Goal: Task Accomplishment & Management: Complete application form

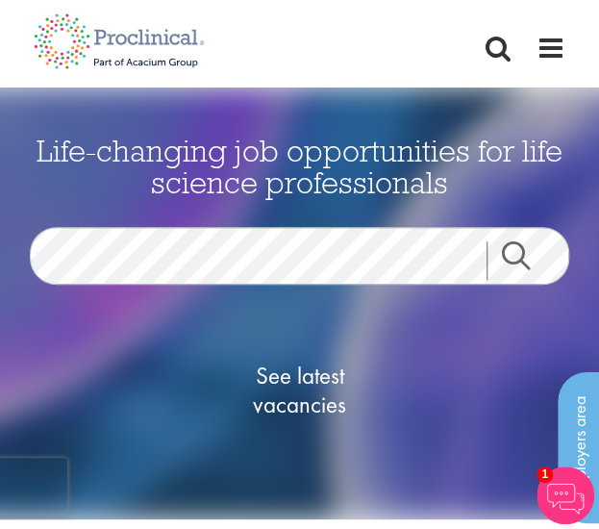
click at [543, 70] on nav "Home Jobs About us Join us Contact Upload CV" at bounding box center [299, 43] width 599 height 87
click at [550, 59] on span at bounding box center [551, 48] width 29 height 29
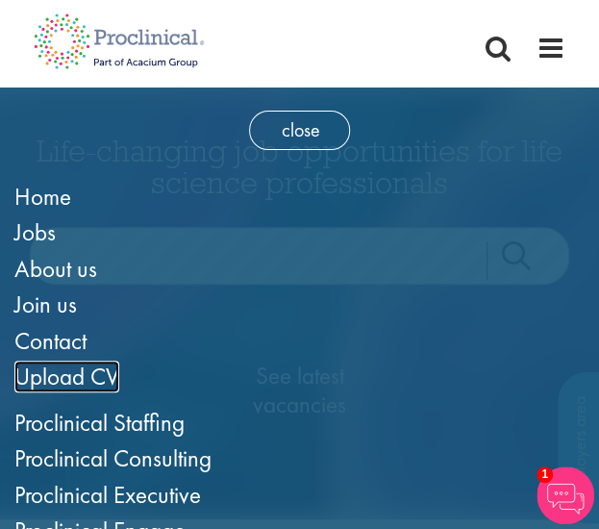
click at [50, 370] on span "Upload CV" at bounding box center [66, 377] width 105 height 32
click at [56, 370] on span "Upload CV" at bounding box center [66, 377] width 105 height 32
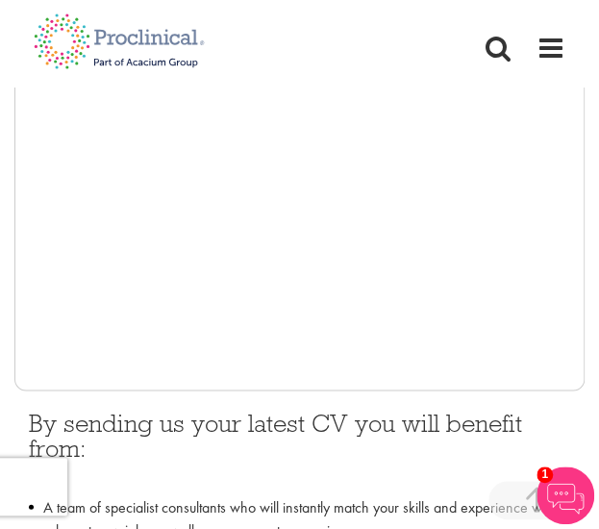
scroll to position [618, 0]
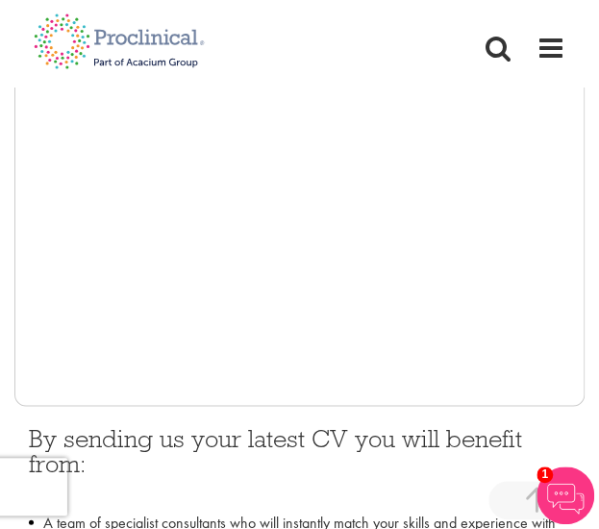
click at [584, 196] on iframe at bounding box center [299, 117] width 571 height 577
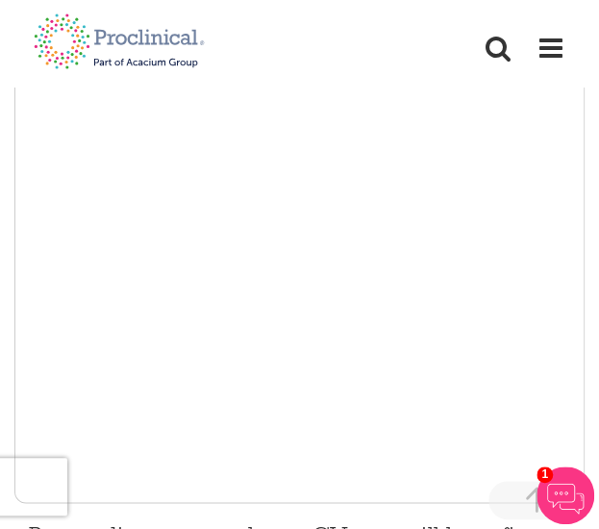
scroll to position [573, 0]
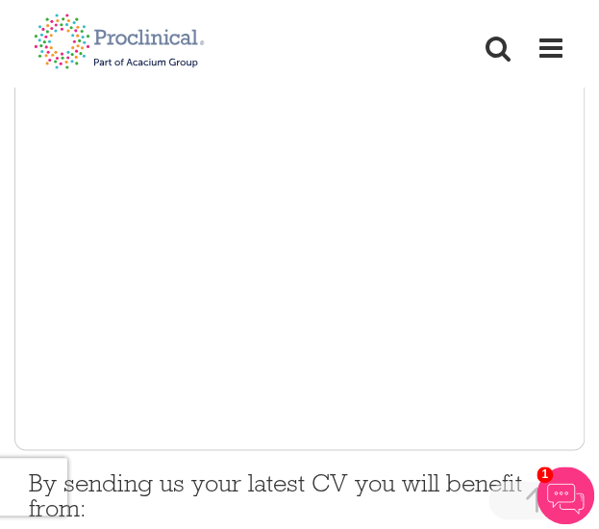
click at [584, 222] on iframe at bounding box center [299, 161] width 571 height 577
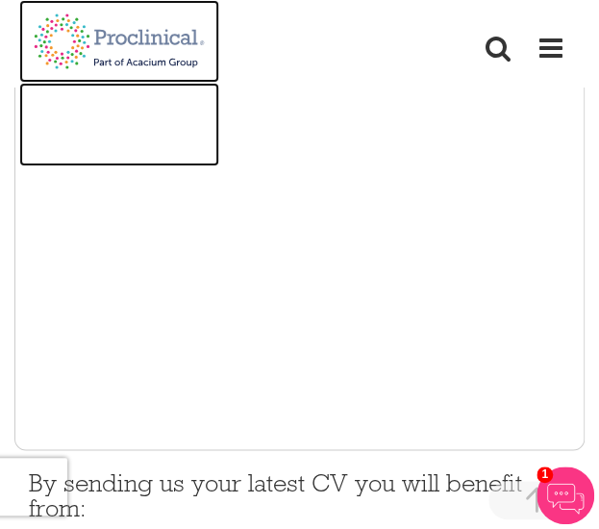
click at [50, 165] on img at bounding box center [119, 124] width 200 height 83
click at [54, 158] on img at bounding box center [119, 124] width 200 height 83
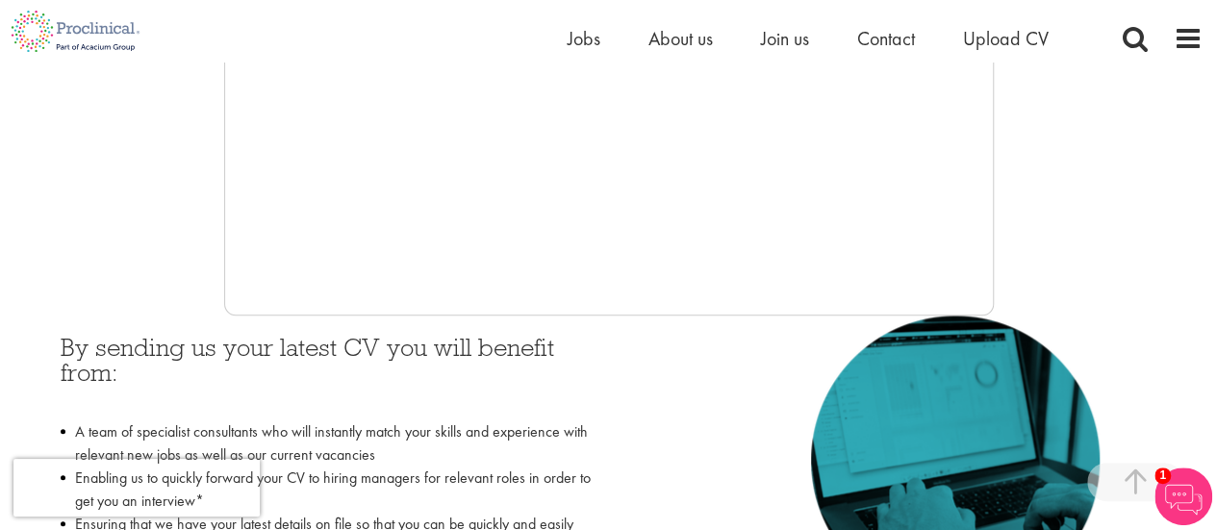
scroll to position [647, 0]
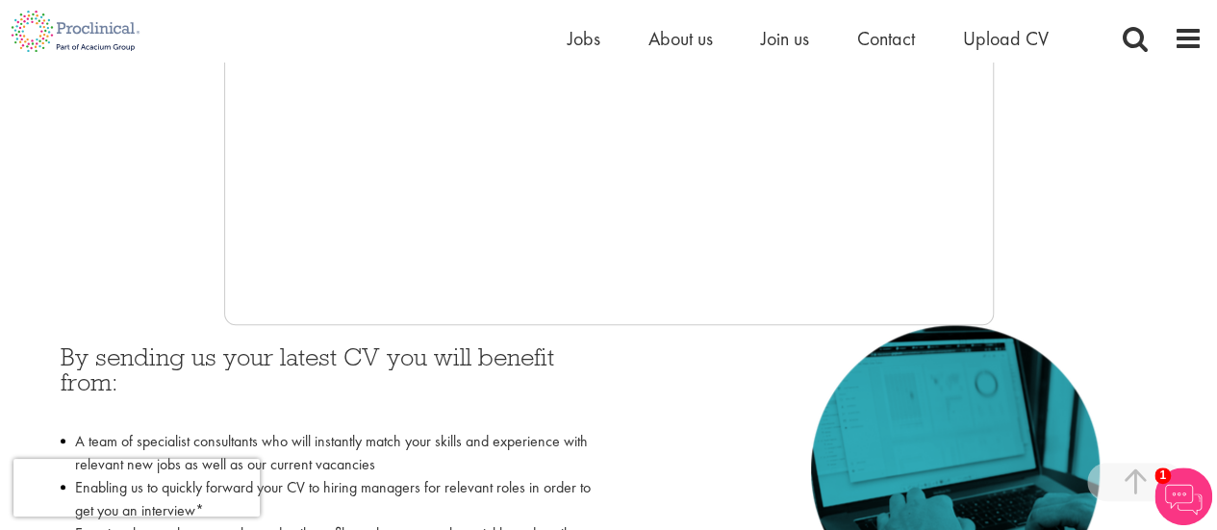
drag, startPoint x: 996, startPoint y: 183, endPoint x: 996, endPoint y: 193, distance: 10.6
click at [598, 193] on div at bounding box center [608, 36] width 1188 height 577
